Goal: Transaction & Acquisition: Purchase product/service

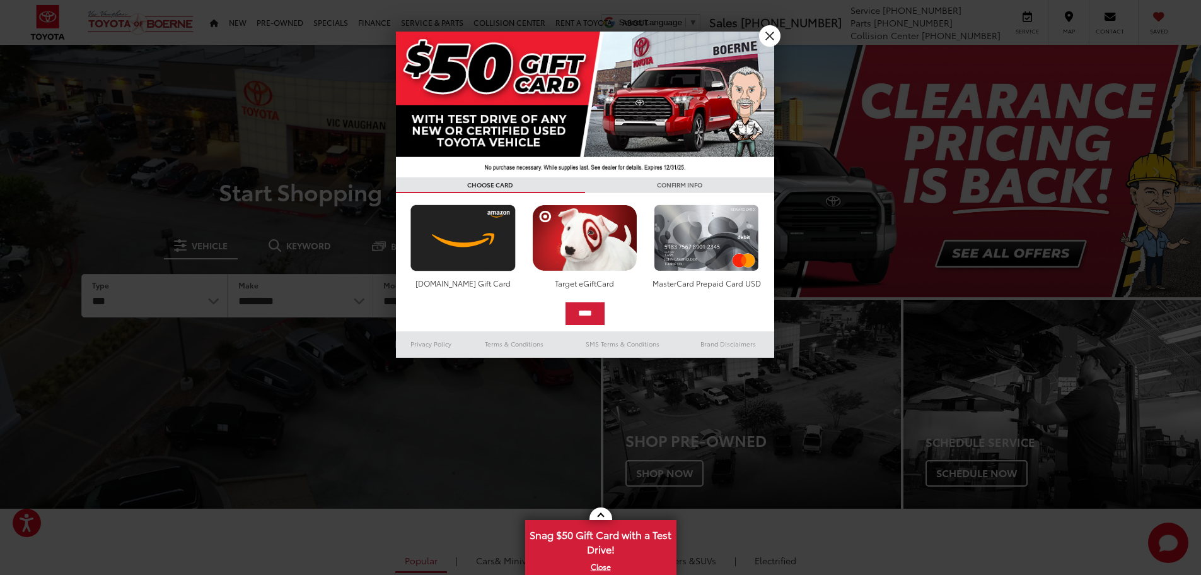
click at [774, 34] on link "X" at bounding box center [769, 35] width 21 height 21
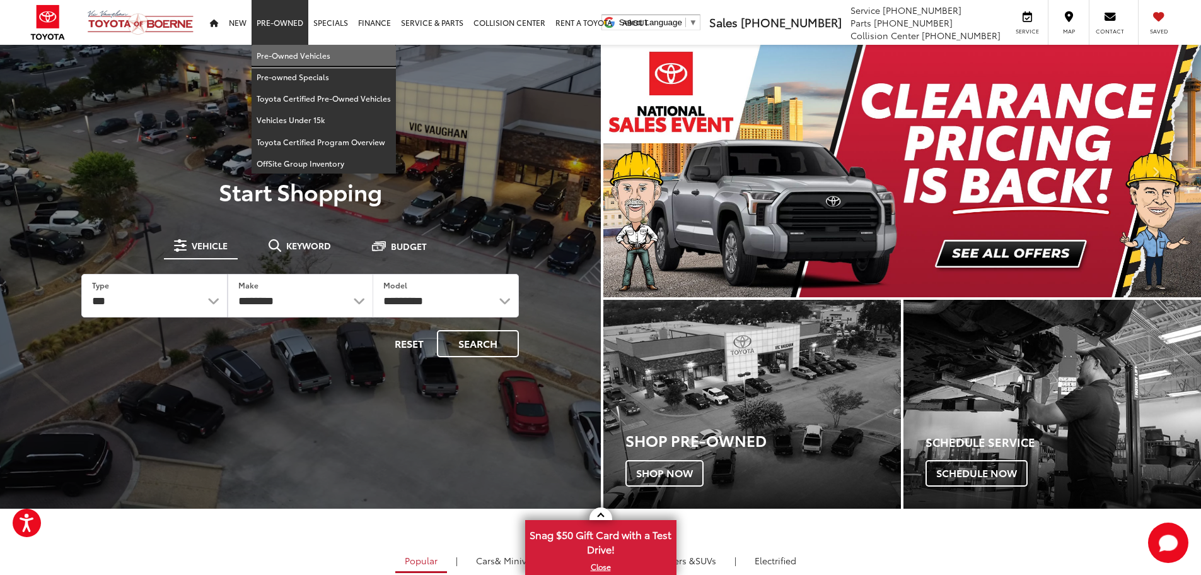
click at [278, 61] on link "Pre-Owned Vehicles" at bounding box center [324, 55] width 144 height 21
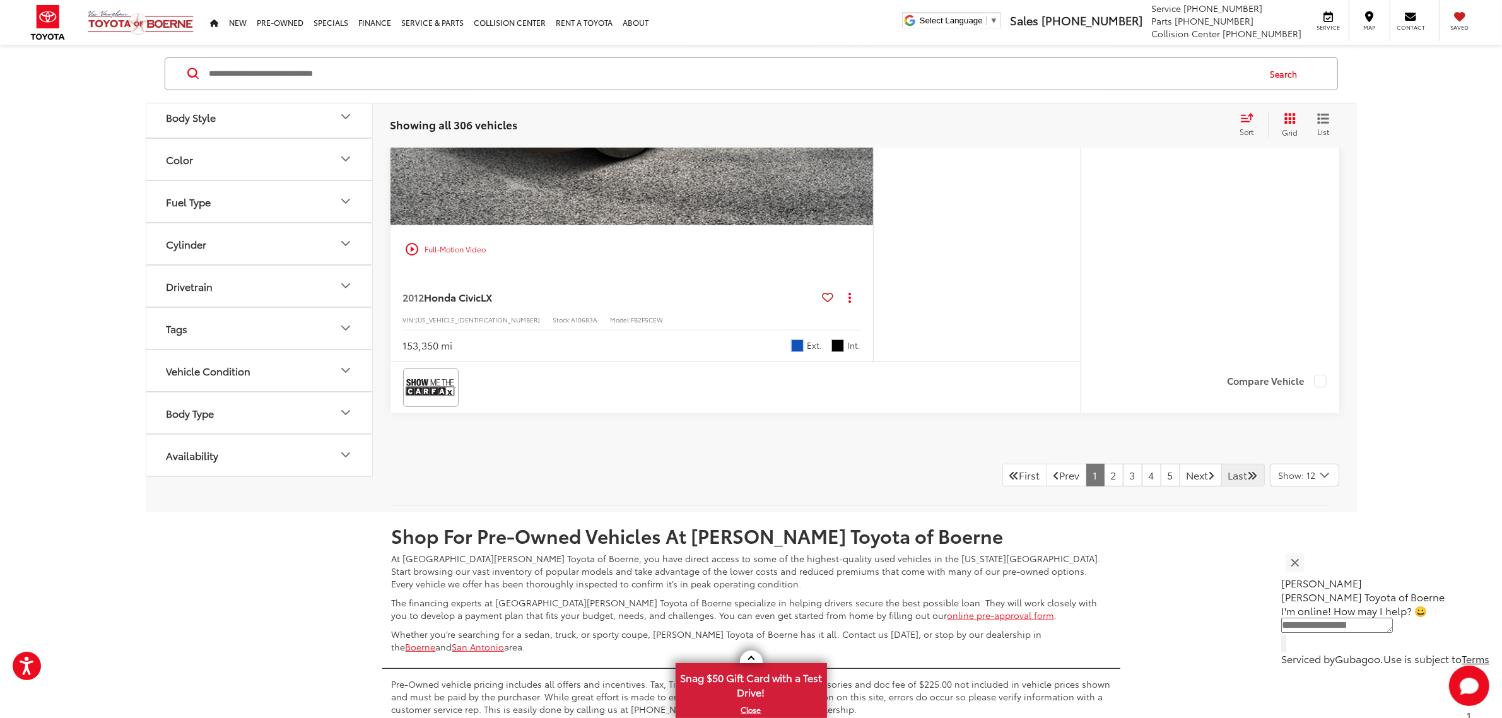
scroll to position [6552, 0]
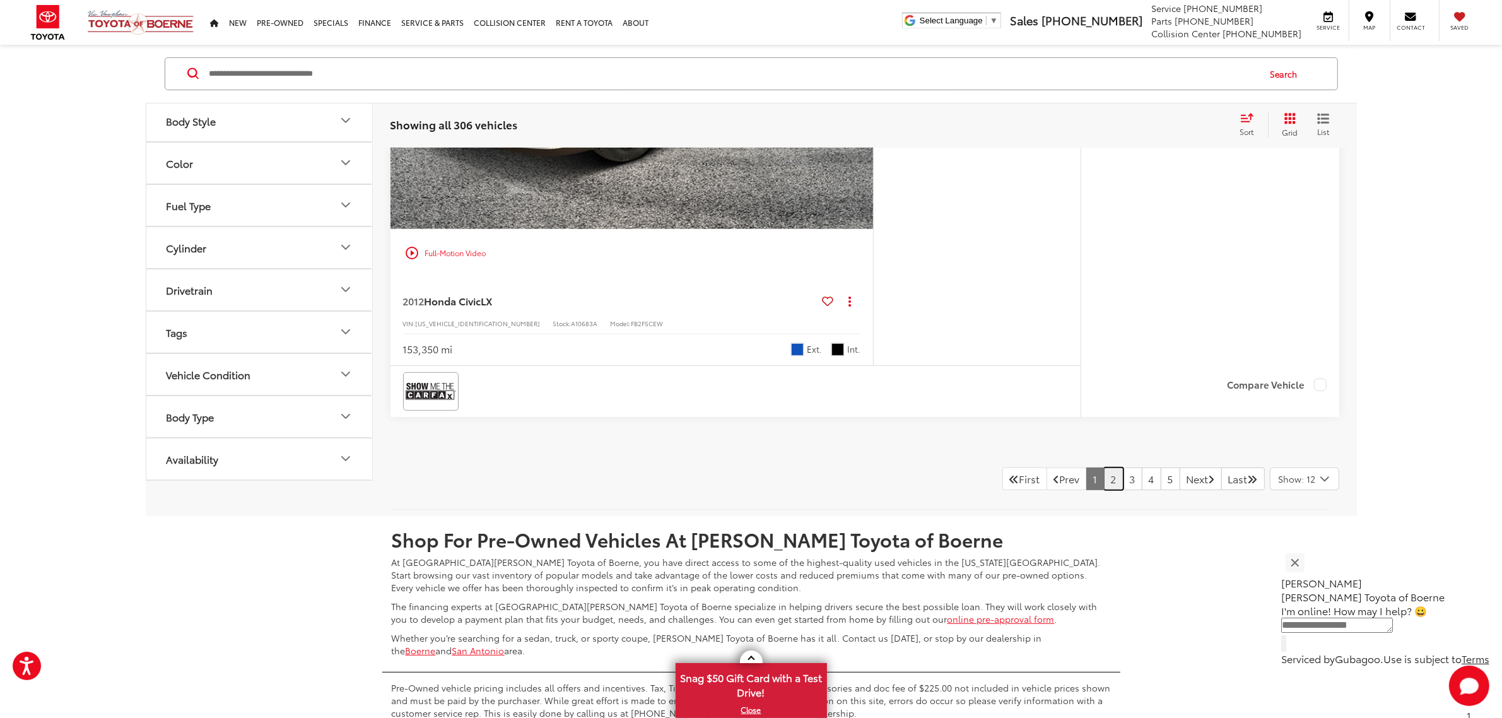
click at [1104, 486] on link "2" at bounding box center [1114, 478] width 20 height 23
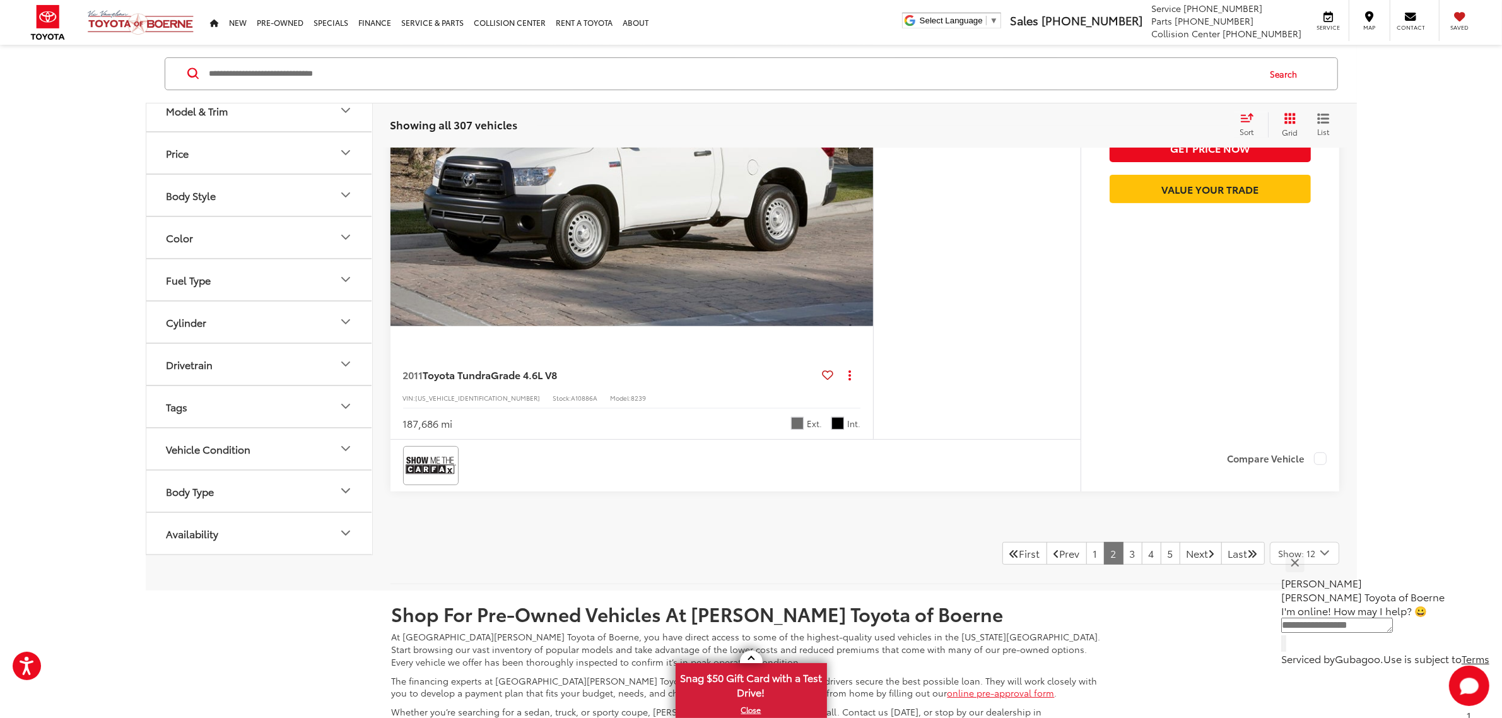
scroll to position [6546, 0]
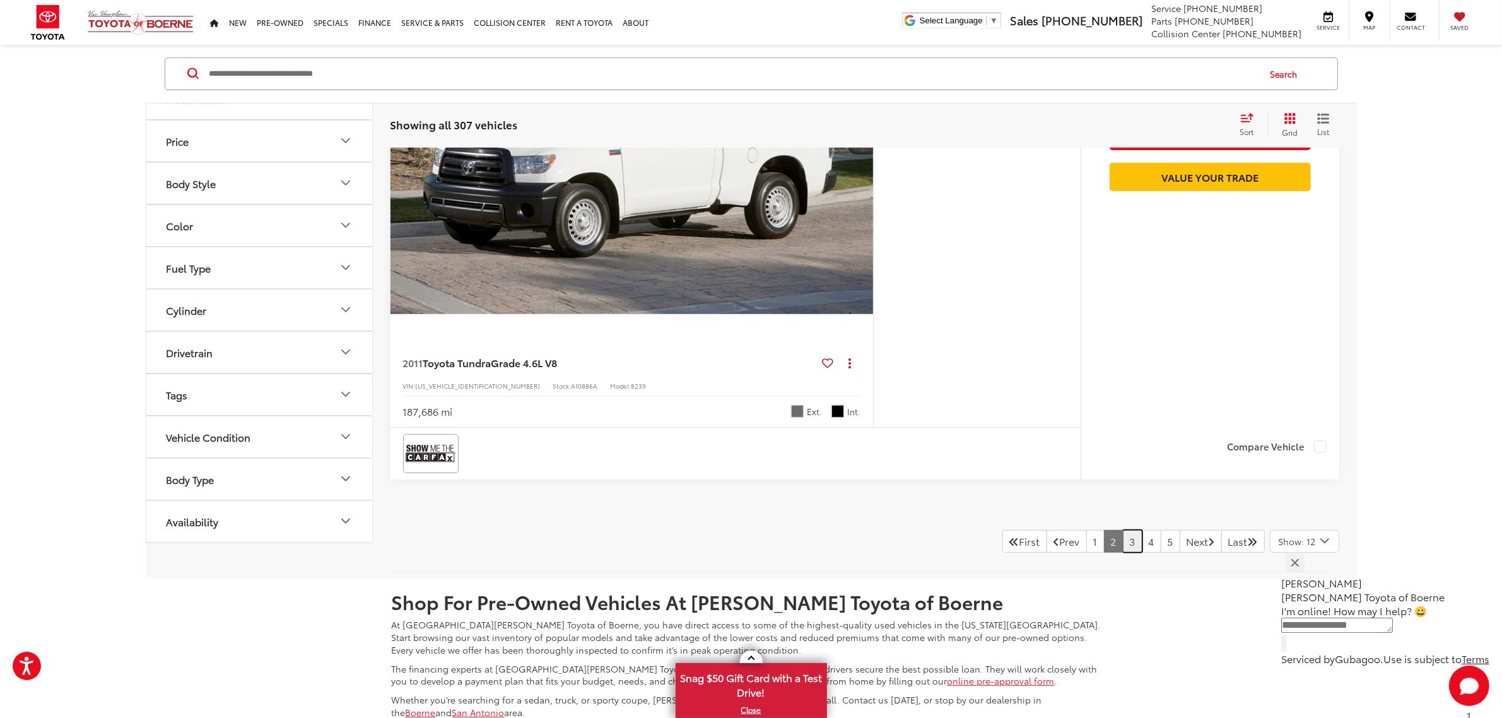
click at [1123, 546] on link "3" at bounding box center [1133, 541] width 20 height 23
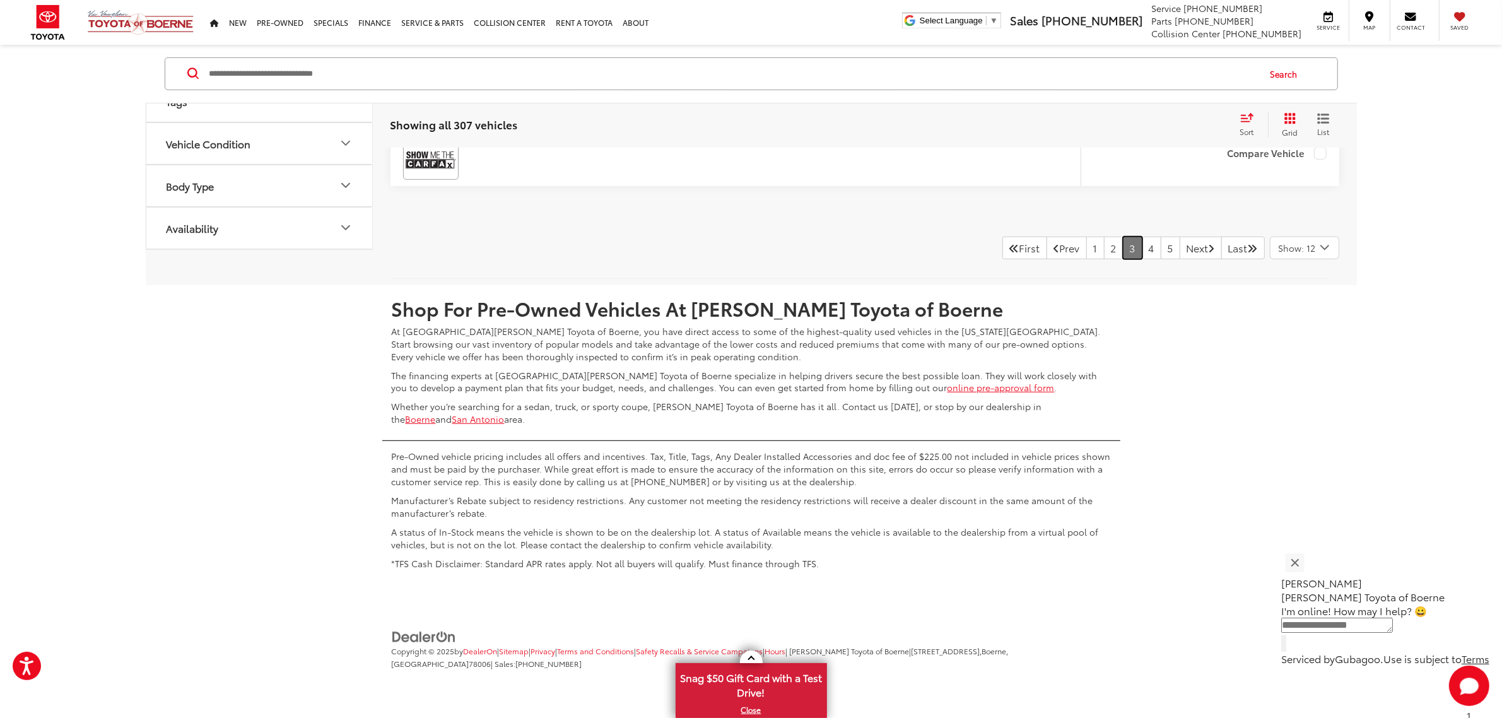
scroll to position [6863, 0]
click at [1141, 250] on link "4" at bounding box center [1151, 246] width 20 height 23
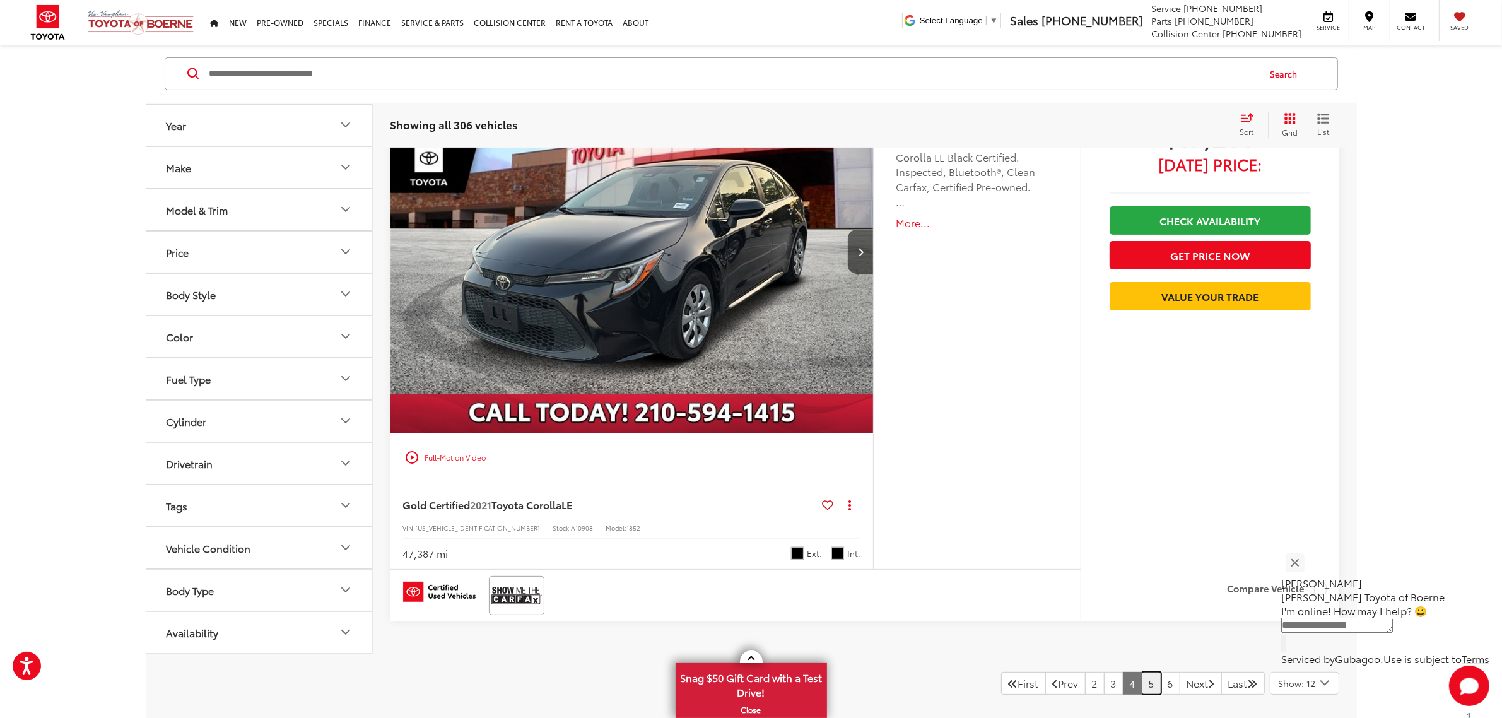
scroll to position [6863, 0]
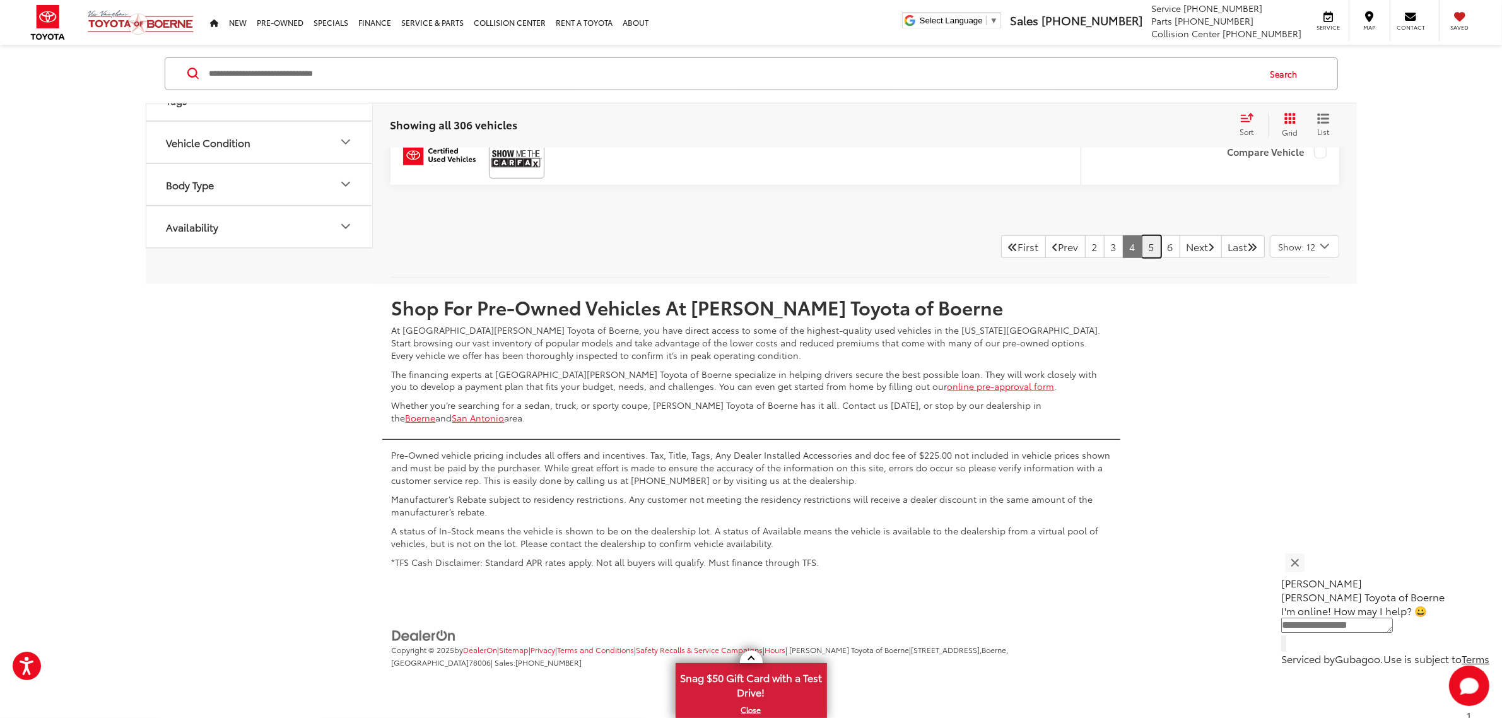
click at [1141, 247] on link "5" at bounding box center [1151, 246] width 20 height 23
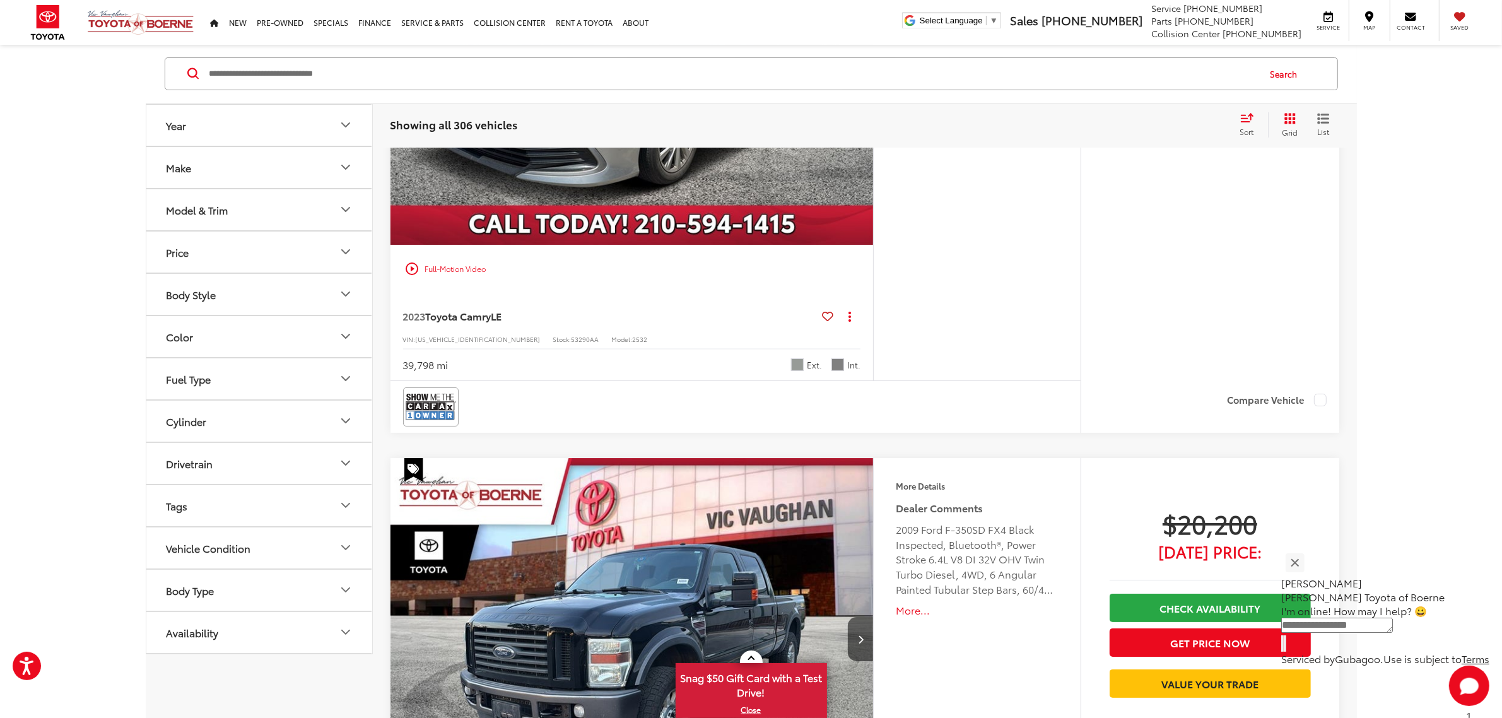
scroll to position [6546, 0]
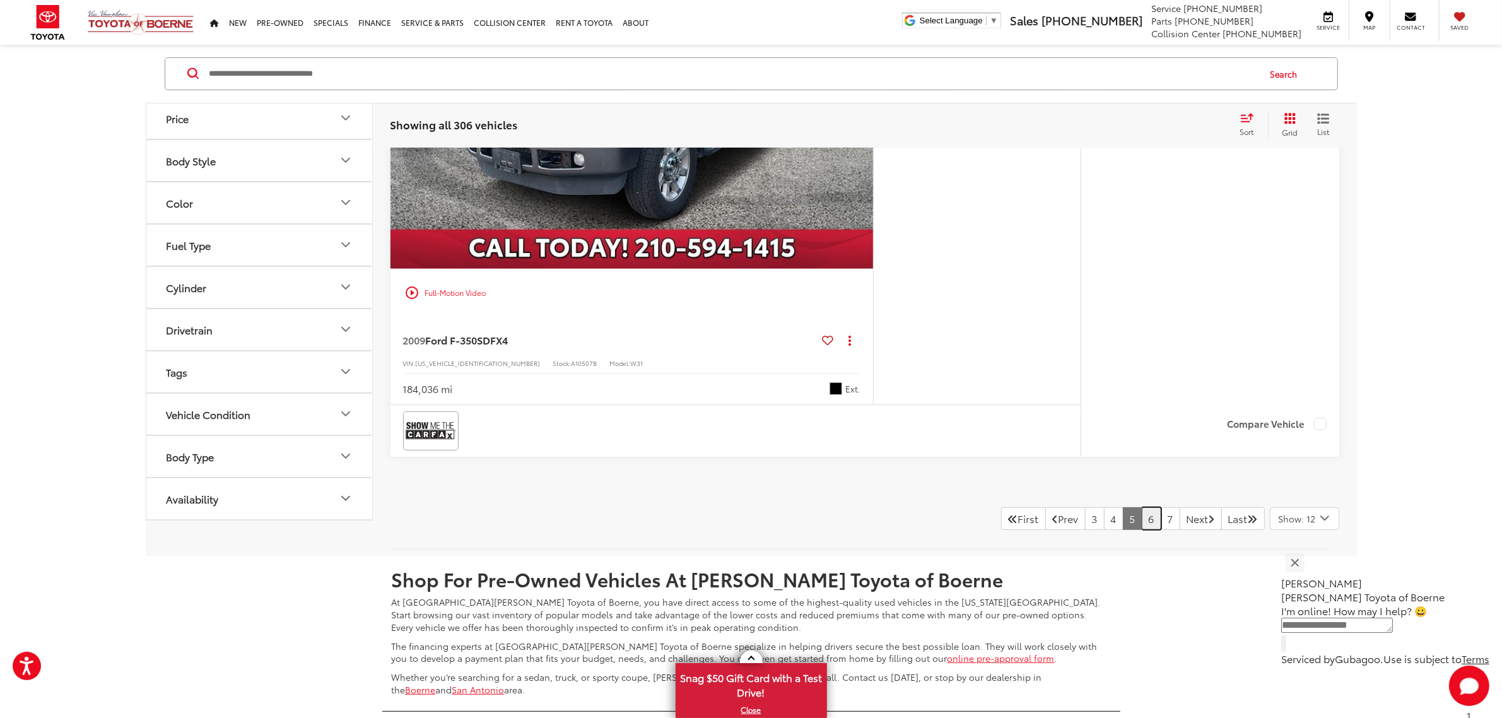
click at [1141, 515] on link "6" at bounding box center [1151, 518] width 20 height 23
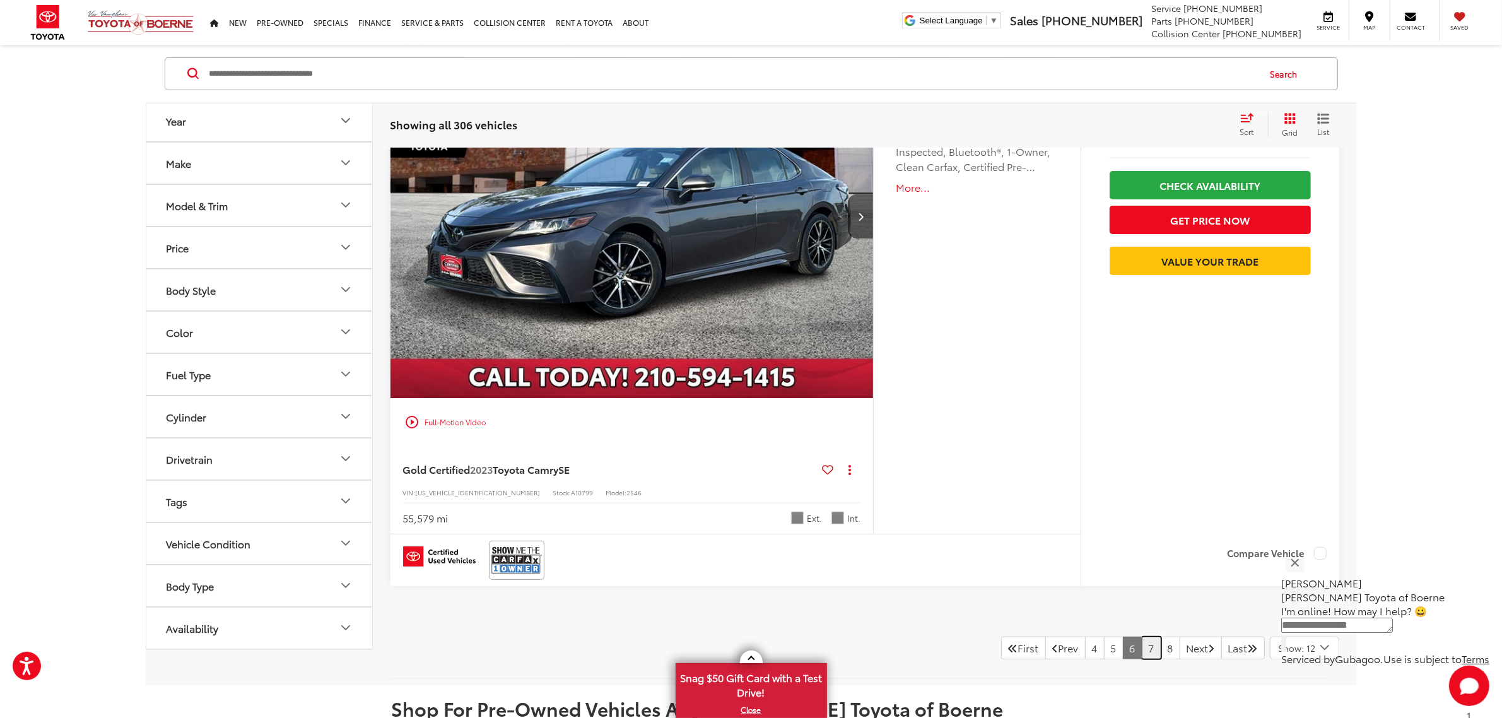
scroll to position [6750, 0]
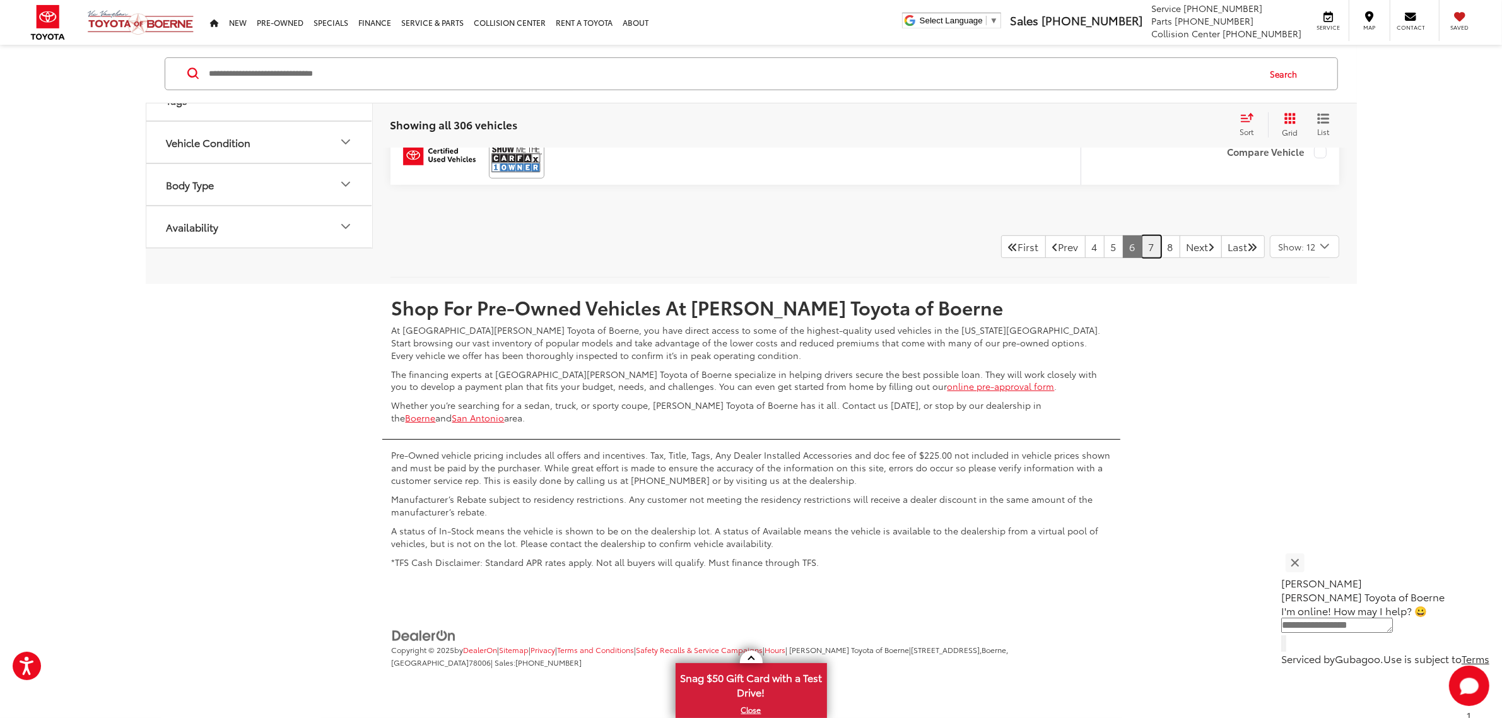
click at [1141, 254] on link "7" at bounding box center [1151, 246] width 20 height 23
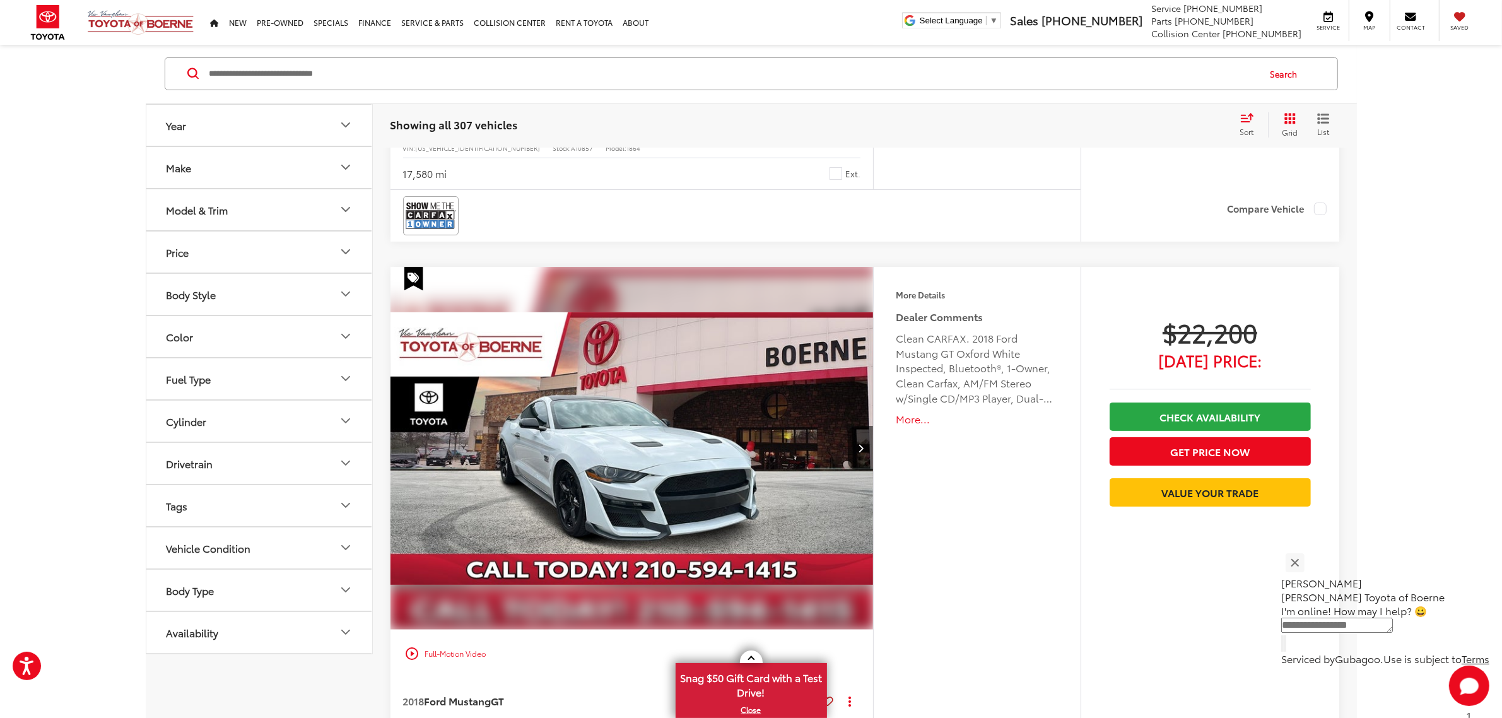
scroll to position [6704, 0]
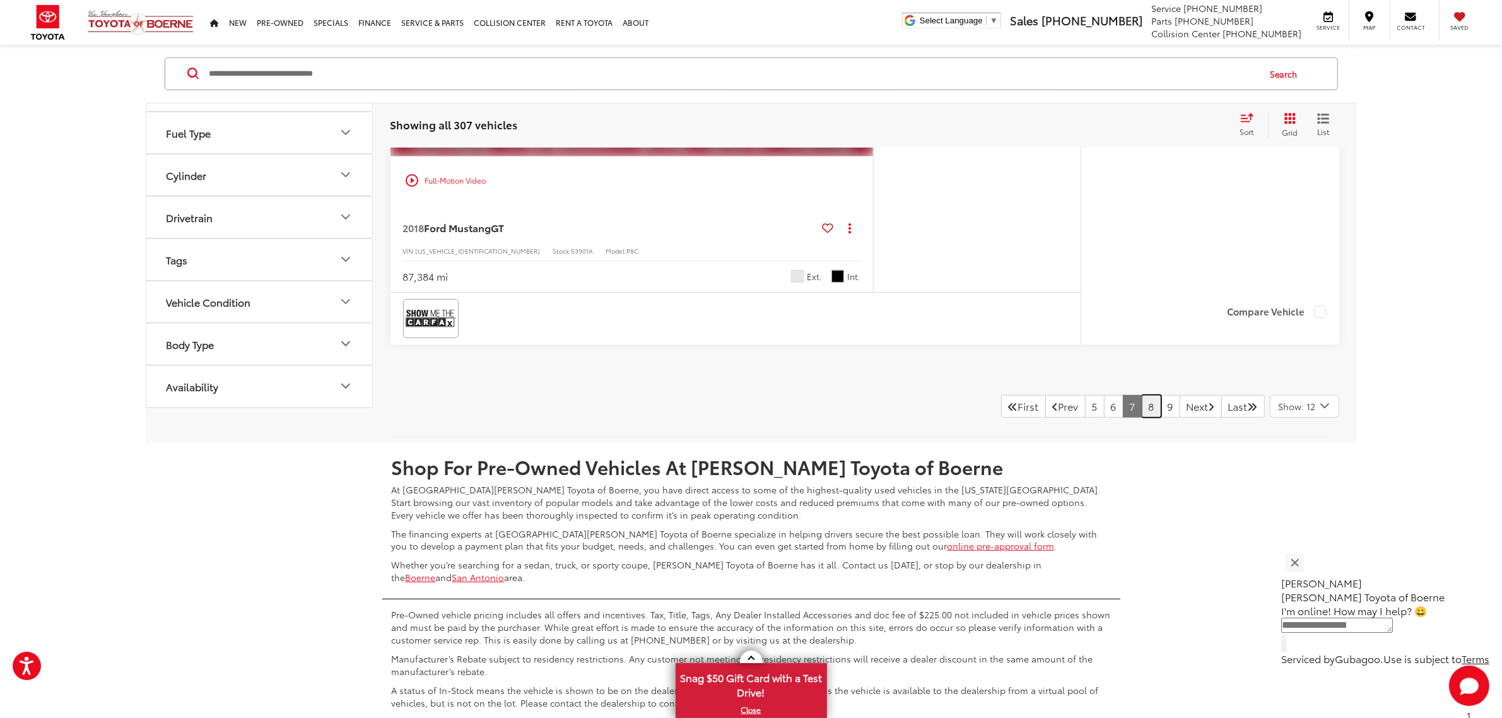
click at [1141, 414] on link "8" at bounding box center [1151, 406] width 20 height 23
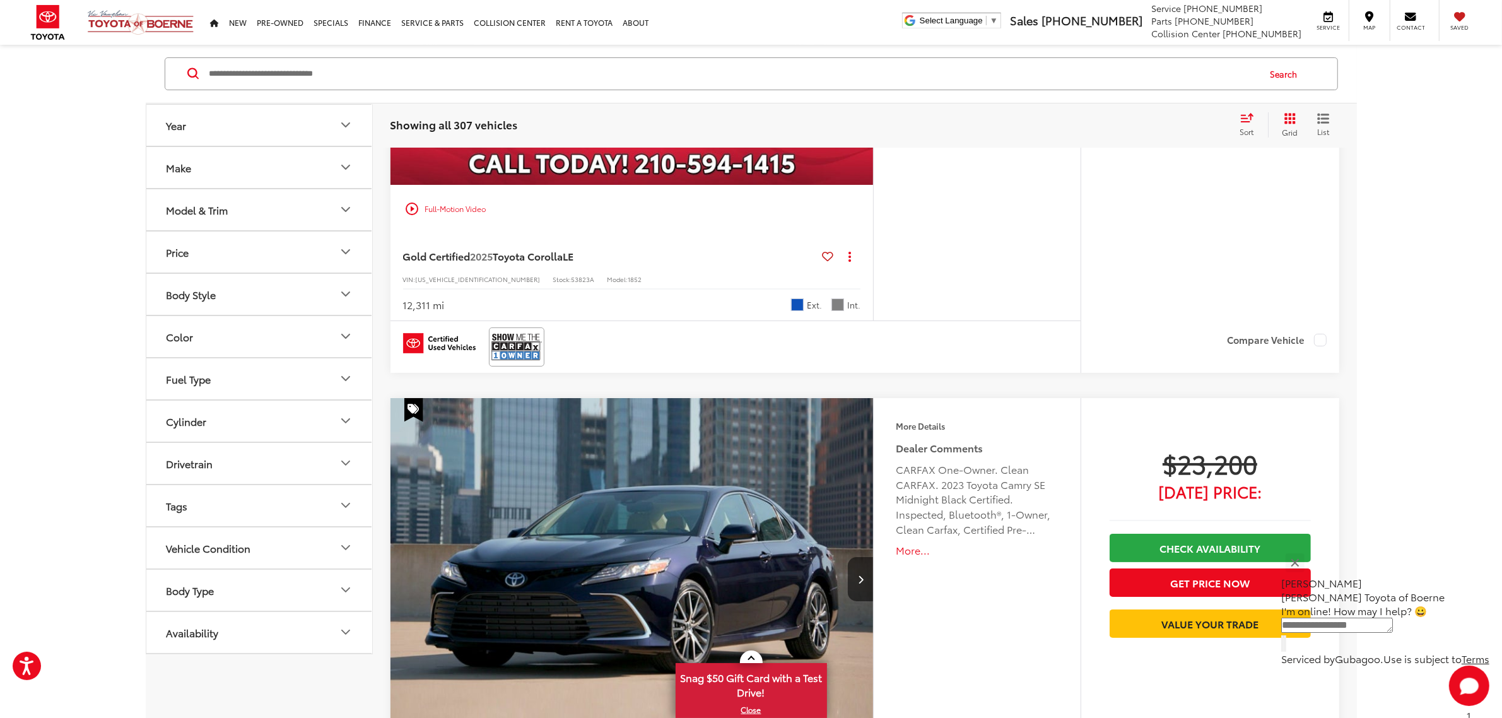
scroll to position [6818, 0]
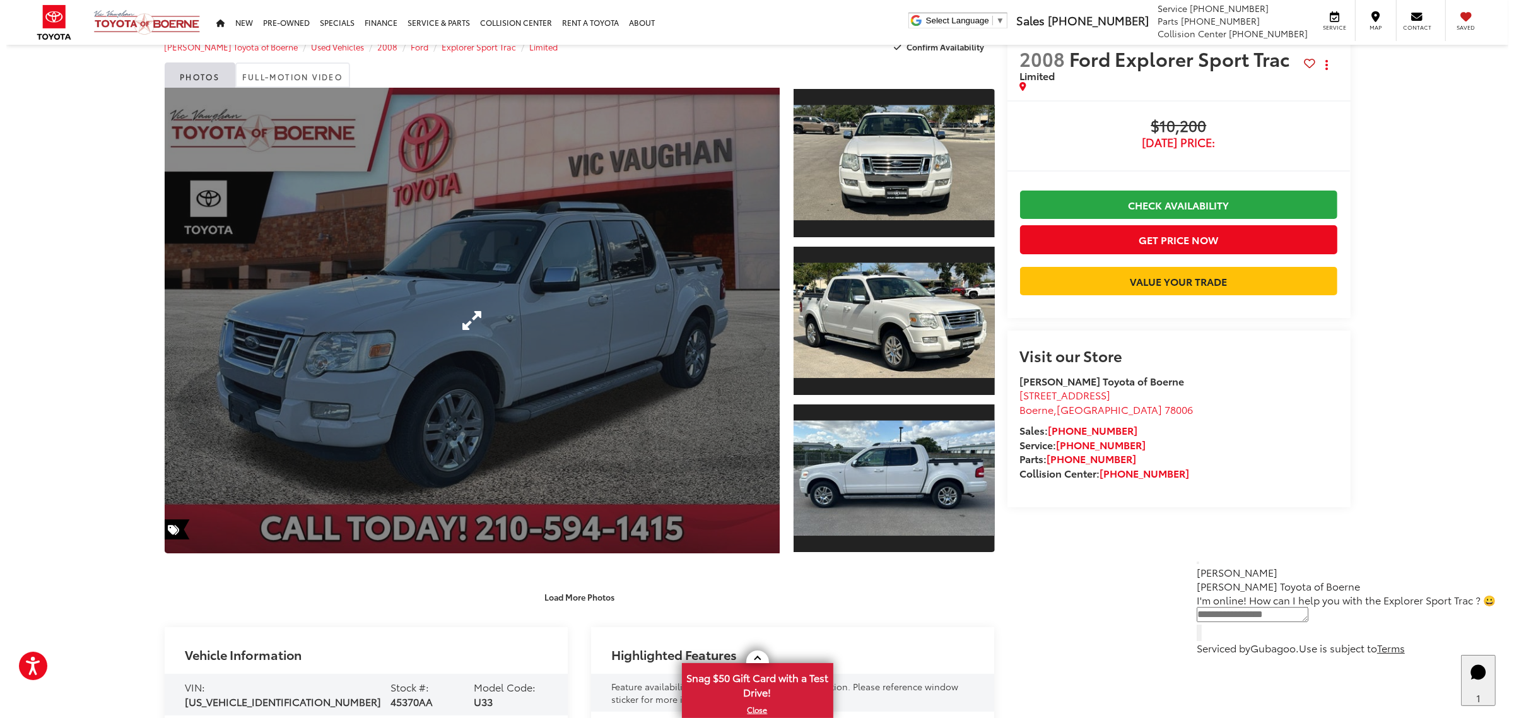
scroll to position [236, 0]
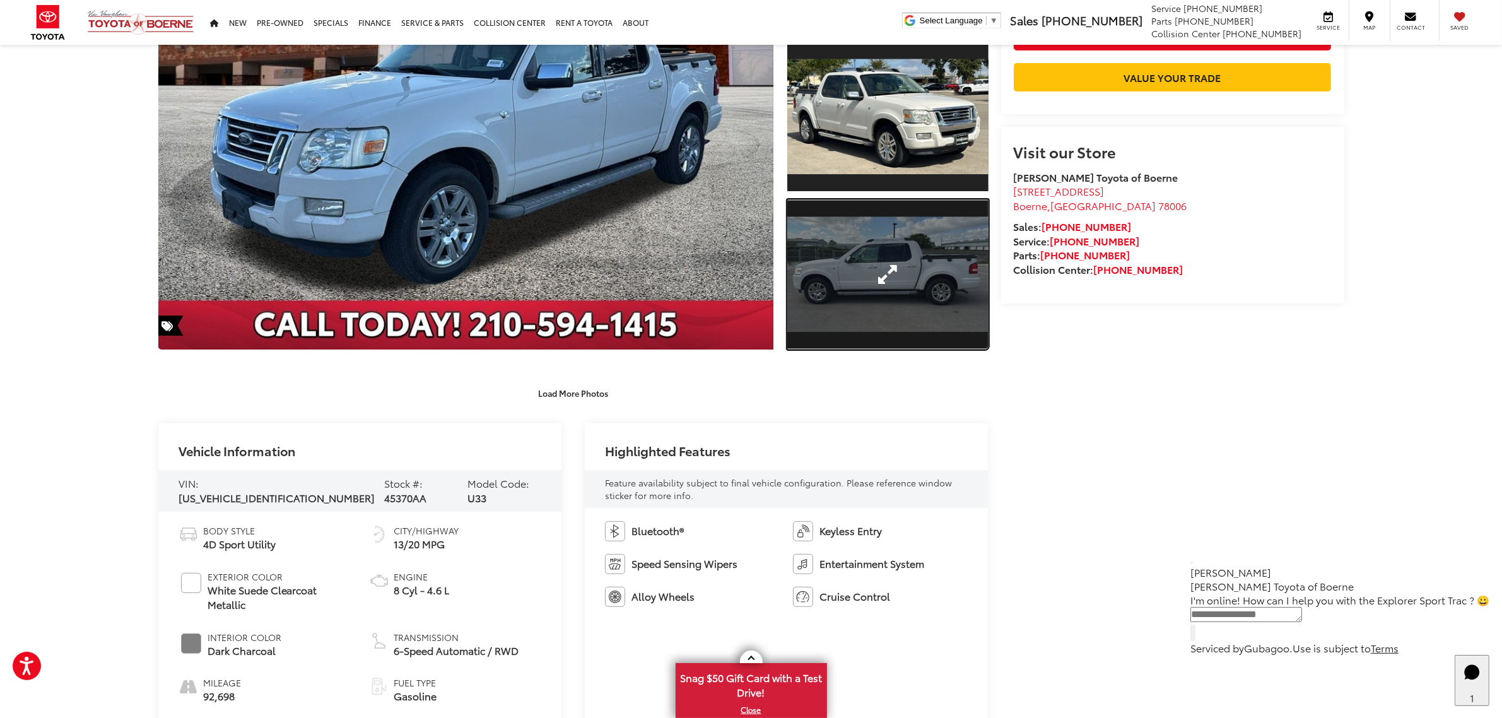
click at [929, 327] on link "Expand Photo 3" at bounding box center [887, 274] width 201 height 151
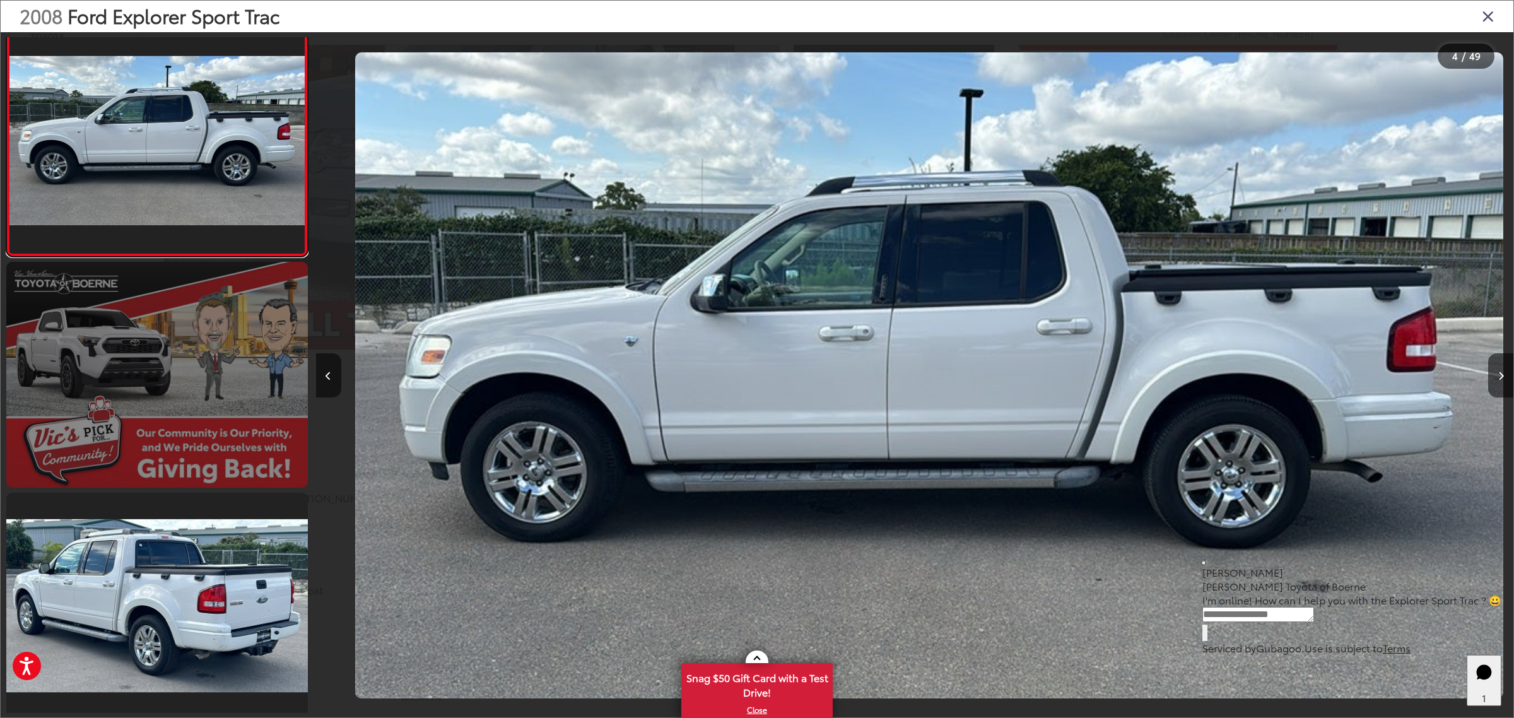
scroll to position [0, 3590]
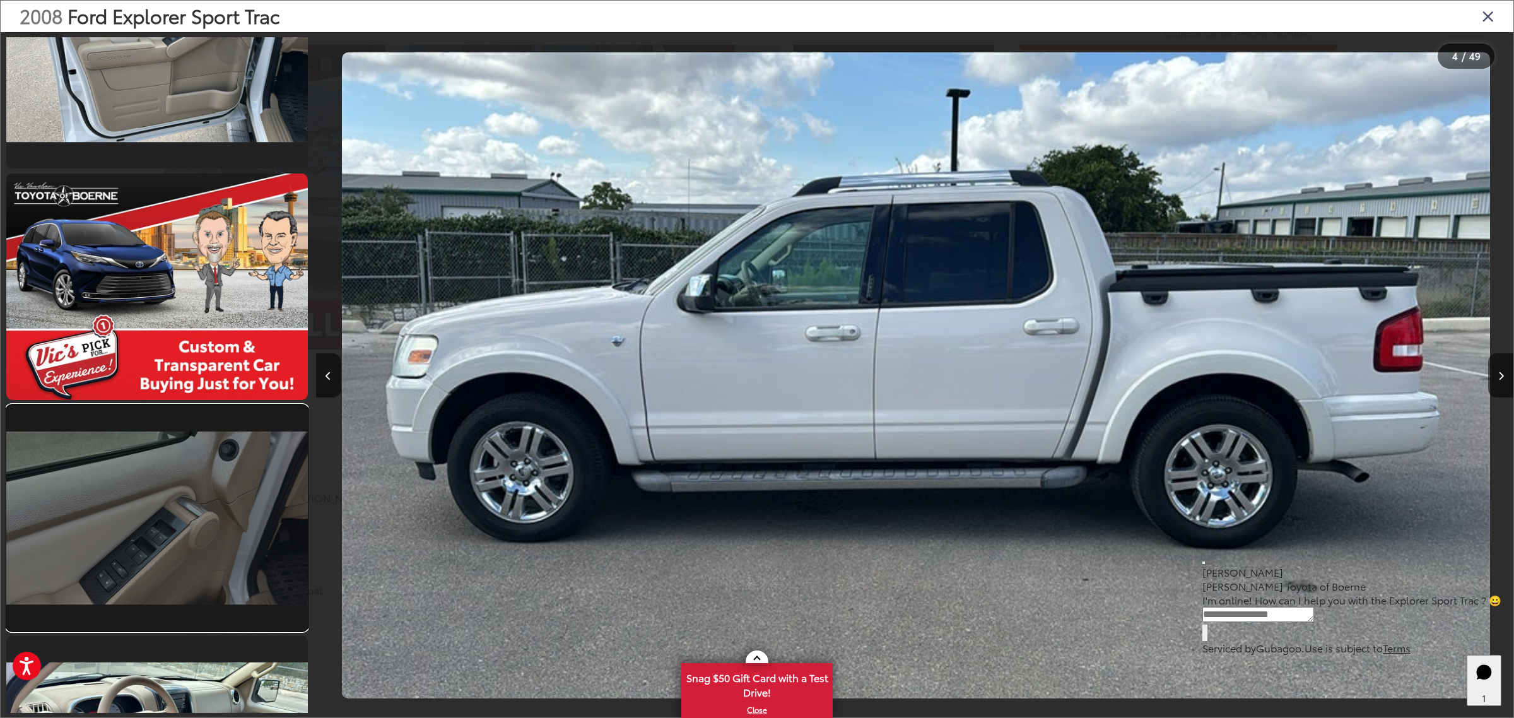
click at [185, 500] on link at bounding box center [156, 518] width 301 height 226
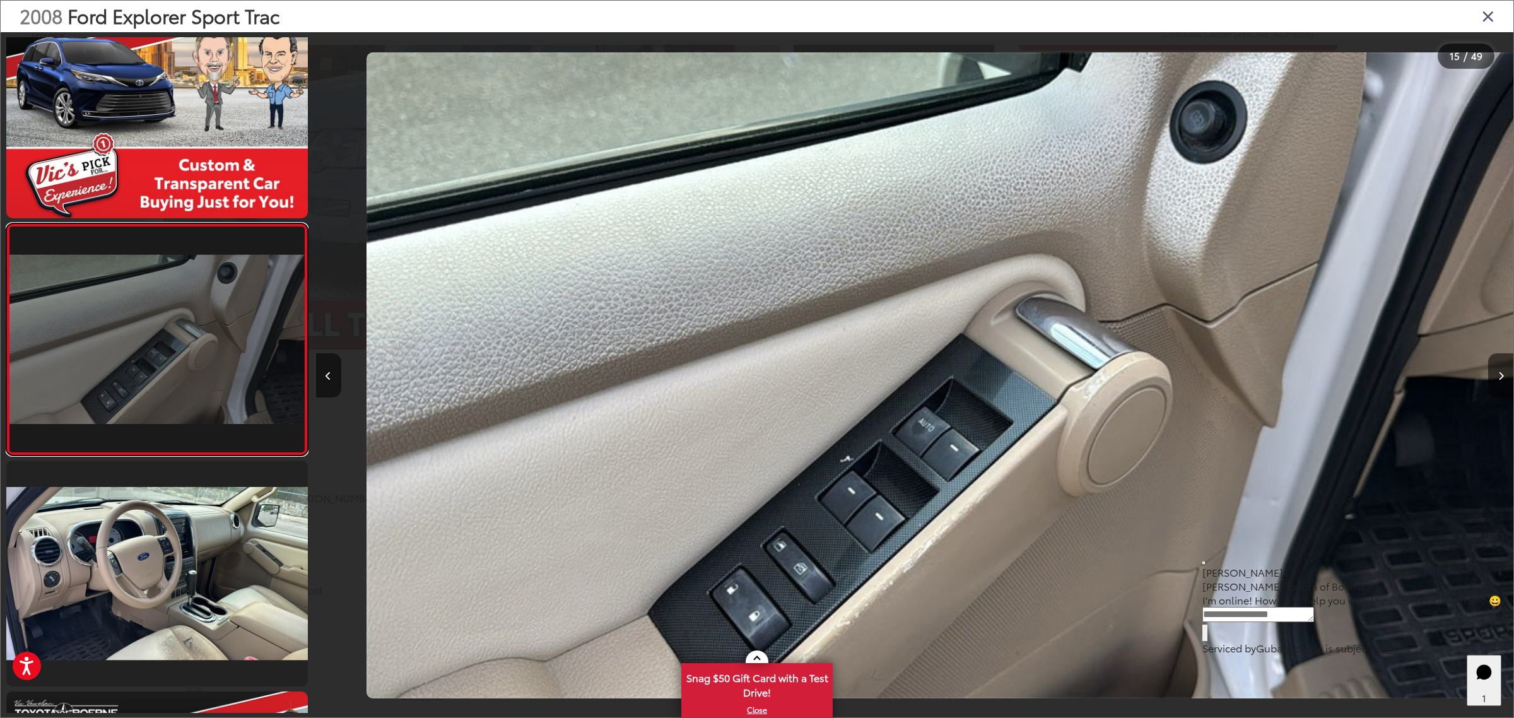
scroll to position [0, 16758]
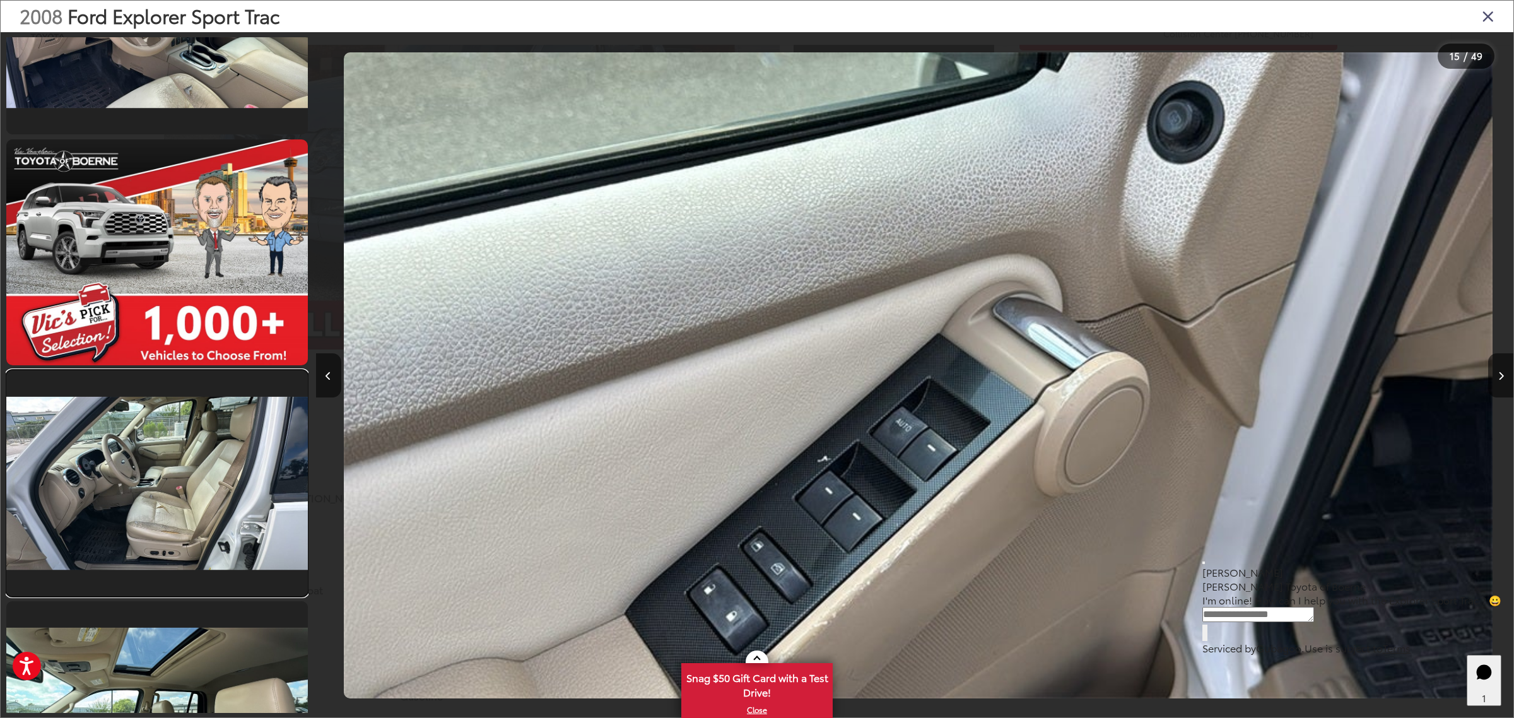
click at [185, 500] on link at bounding box center [156, 483] width 301 height 226
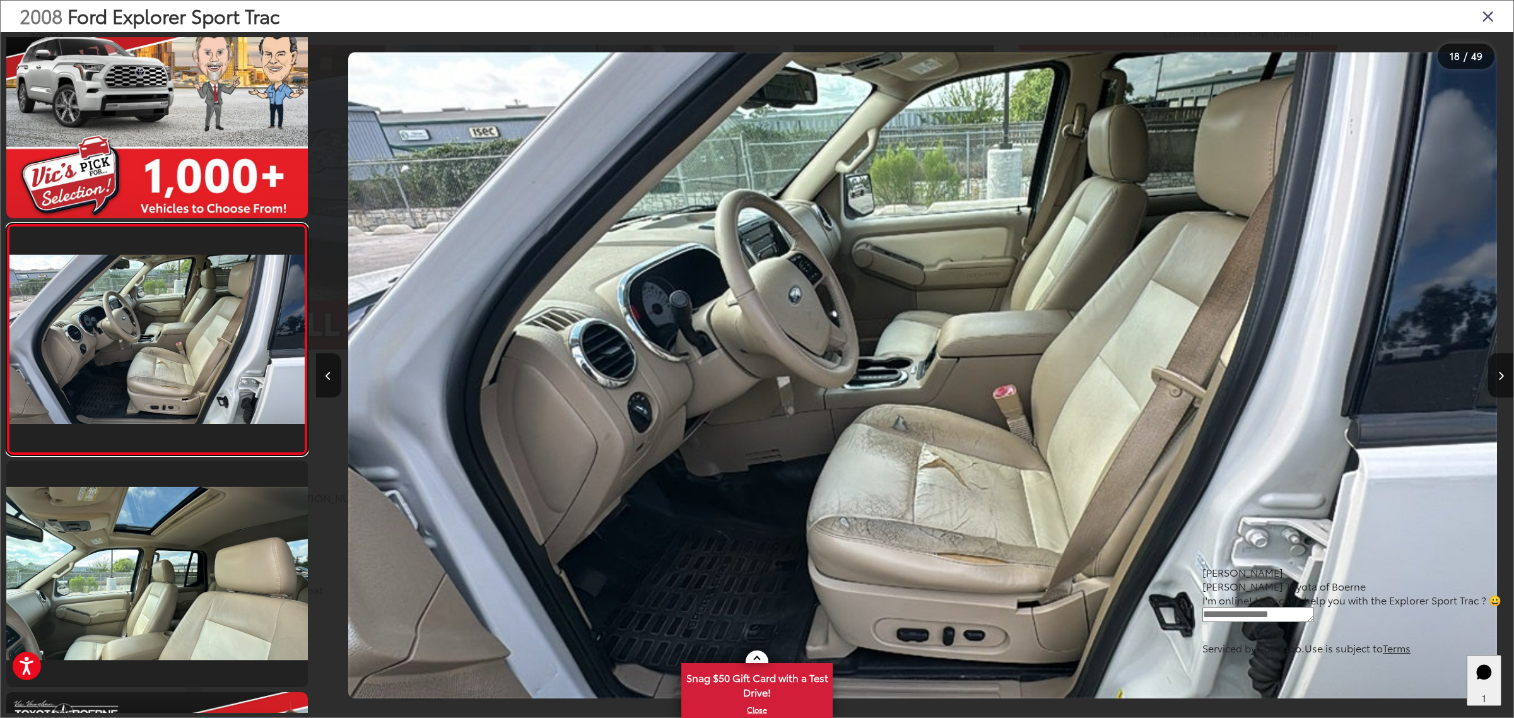
scroll to position [0, 20349]
